Goal: Transaction & Acquisition: Purchase product/service

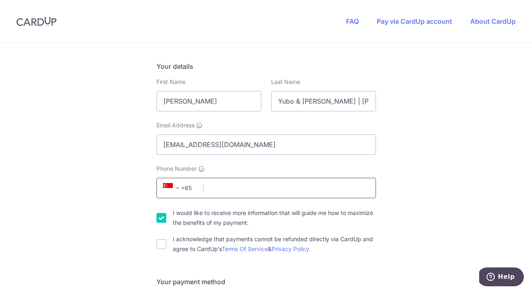
scroll to position [128, 0]
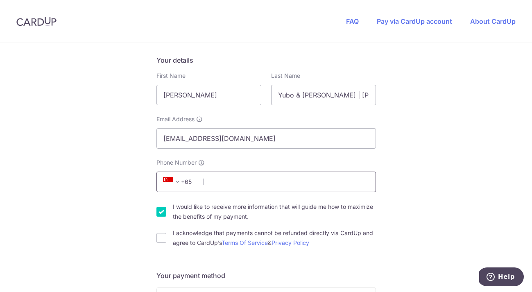
click at [272, 187] on input "Phone Number" at bounding box center [266, 182] width 220 height 20
type input "82366123"
drag, startPoint x: 228, startPoint y: 91, endPoint x: 163, endPoint y: 95, distance: 64.5
click at [163, 95] on input "[PERSON_NAME]" at bounding box center [208, 95] width 105 height 20
click at [294, 95] on input "Yubo & [PERSON_NAME] | [PERSON_NAME]" at bounding box center [323, 95] width 105 height 20
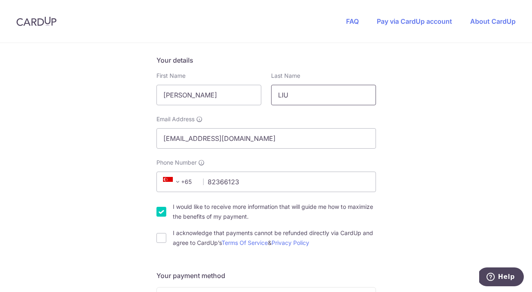
type input "LIU"
click at [159, 211] on input "I would like to receive more information that will guide me how to maximize the…" at bounding box center [161, 212] width 10 height 10
checkbox input "false"
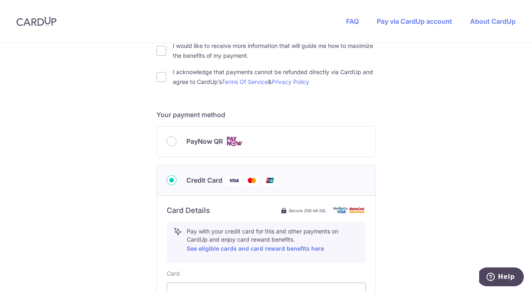
scroll to position [297, 0]
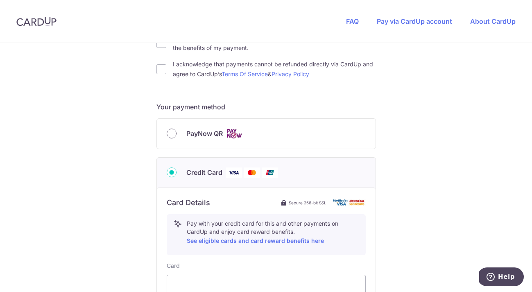
click at [169, 132] on input "PayNow QR" at bounding box center [172, 134] width 10 height 10
radio input "true"
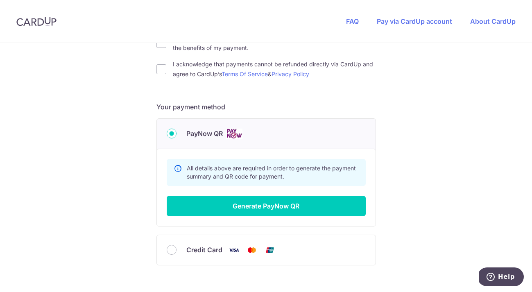
scroll to position [338, 0]
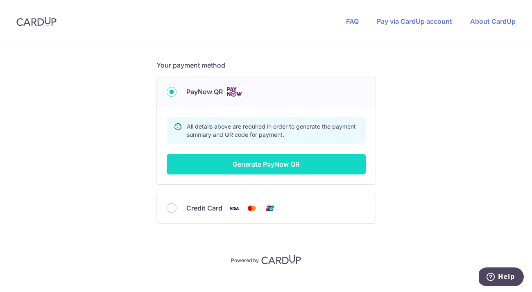
click at [287, 163] on button "Generate PayNow QR" at bounding box center [266, 164] width 199 height 20
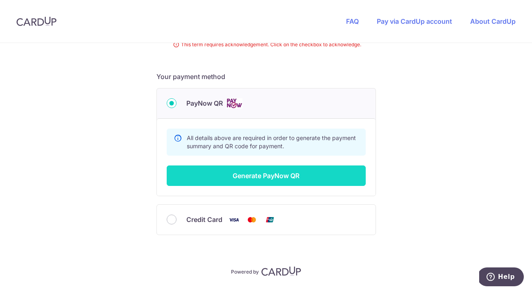
scroll to position [198, 0]
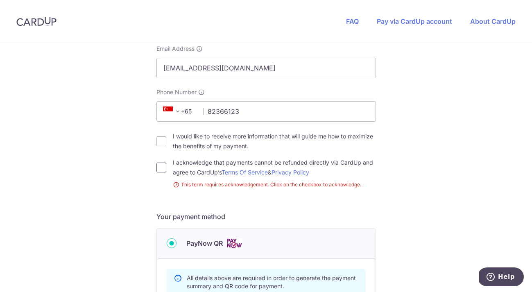
click at [157, 165] on input "I acknowledge that payments cannot be refunded directly via CardUp and agree to…" at bounding box center [161, 168] width 10 height 10
checkbox input "true"
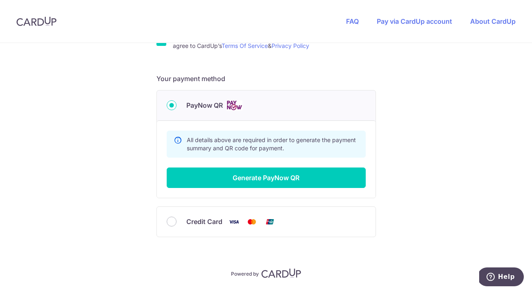
scroll to position [349, 0]
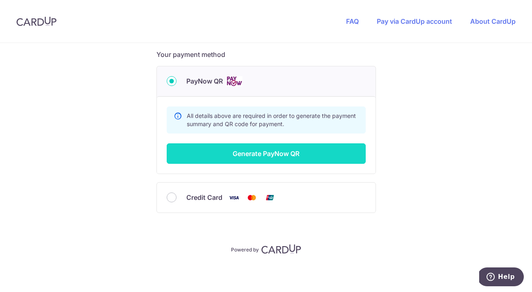
click at [258, 157] on button "Generate PayNow QR" at bounding box center [266, 153] width 199 height 20
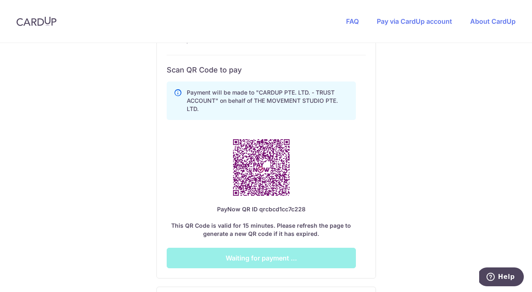
scroll to position [438, 0]
